Goal: Task Accomplishment & Management: Manage account settings

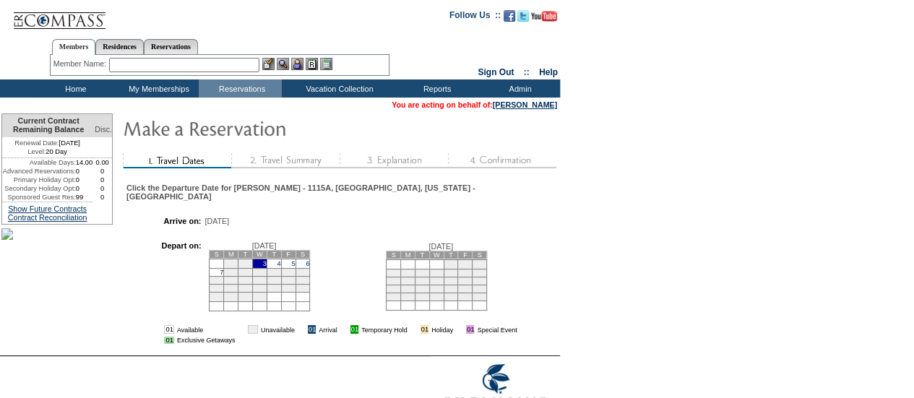
click at [224, 270] on td "7" at bounding box center [217, 272] width 14 height 8
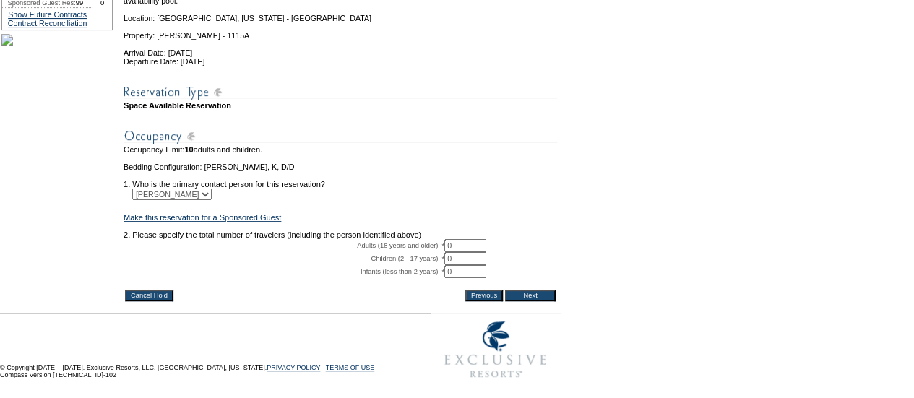
scroll to position [255, 0]
click at [472, 238] on input "0" at bounding box center [465, 244] width 42 height 13
type input "2"
click at [585, 245] on form "29:59 Your temporary hold expires in: 30 minutes Cancel Hold Return to Temporar…" at bounding box center [457, 84] width 914 height 603
click at [552, 289] on input "Next" at bounding box center [530, 295] width 51 height 12
